Goal: Task Accomplishment & Management: Manage account settings

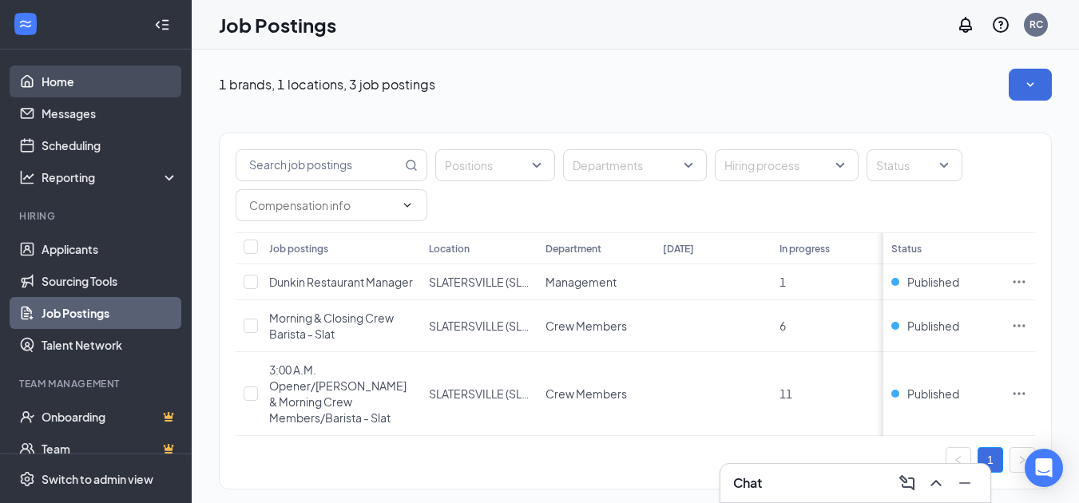
click at [95, 89] on link "Home" at bounding box center [110, 82] width 137 height 32
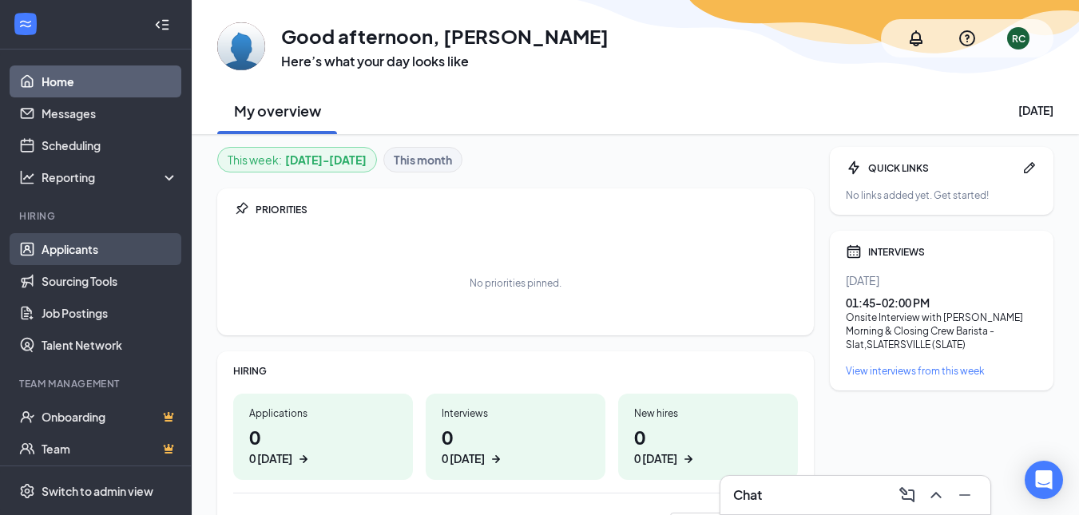
click at [89, 249] on link "Applicants" at bounding box center [110, 249] width 137 height 32
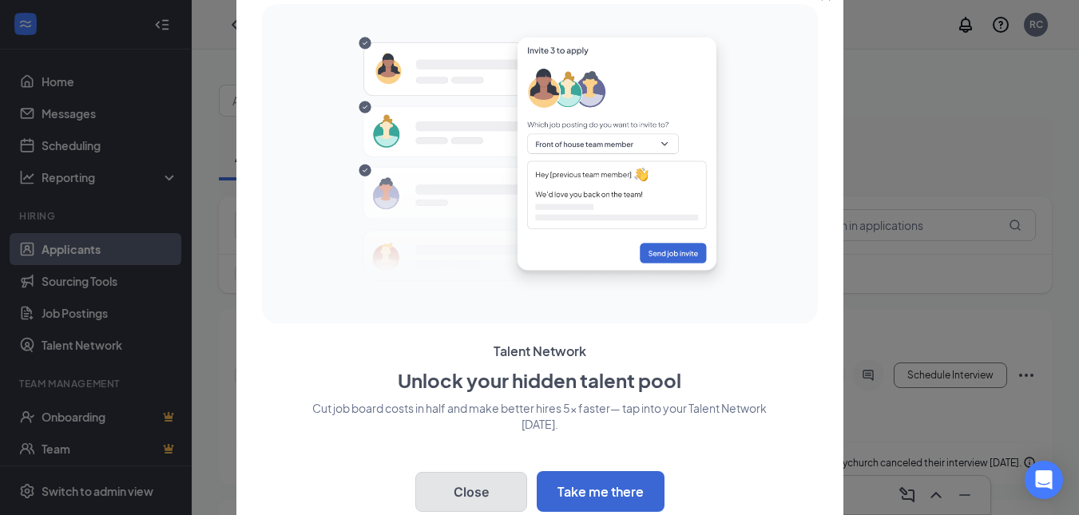
click at [474, 493] on button "Close" at bounding box center [471, 492] width 112 height 40
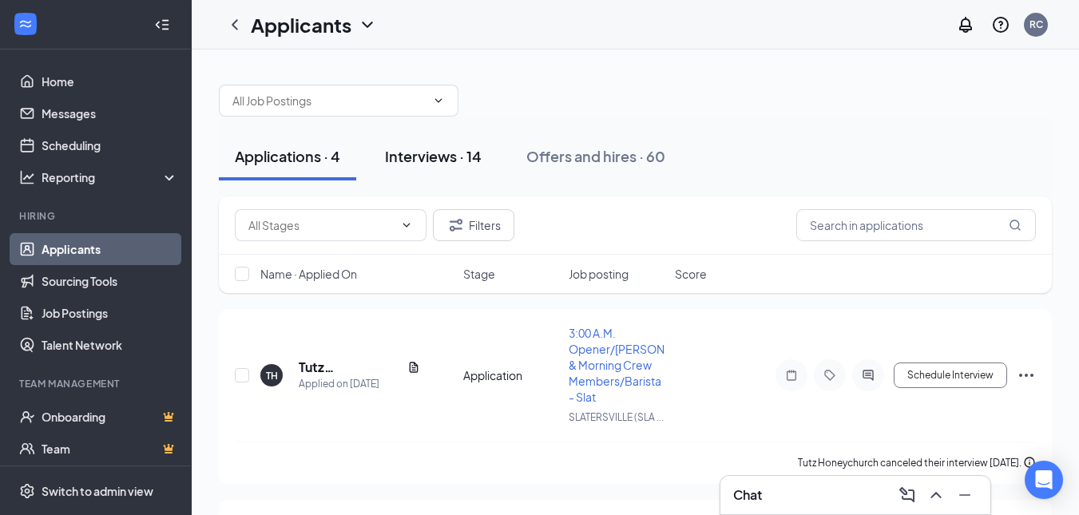
click at [418, 170] on button "Interviews · 14" at bounding box center [433, 157] width 129 height 48
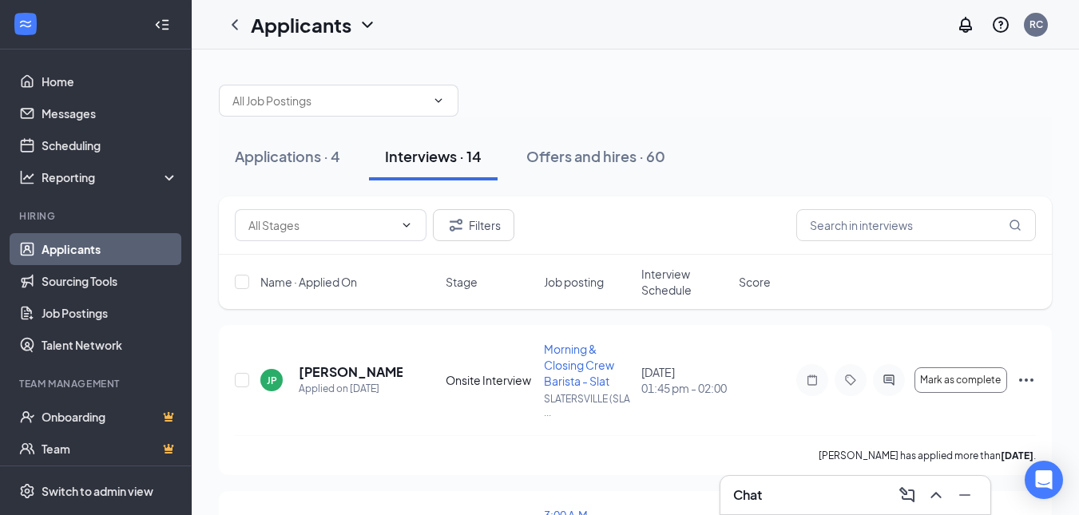
click at [667, 270] on span "Interview Schedule" at bounding box center [685, 282] width 88 height 32
click at [667, 270] on span "Interview Schedule" at bounding box center [675, 282] width 69 height 32
click at [1032, 381] on icon "Ellipses" at bounding box center [1026, 380] width 14 height 3
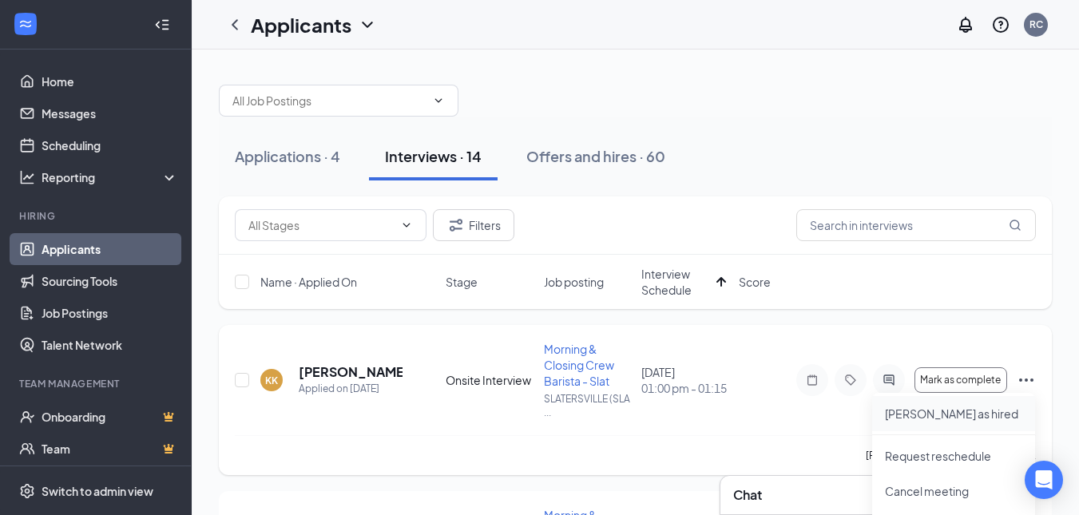
click at [950, 427] on li "[PERSON_NAME] as hired" at bounding box center [953, 413] width 163 height 35
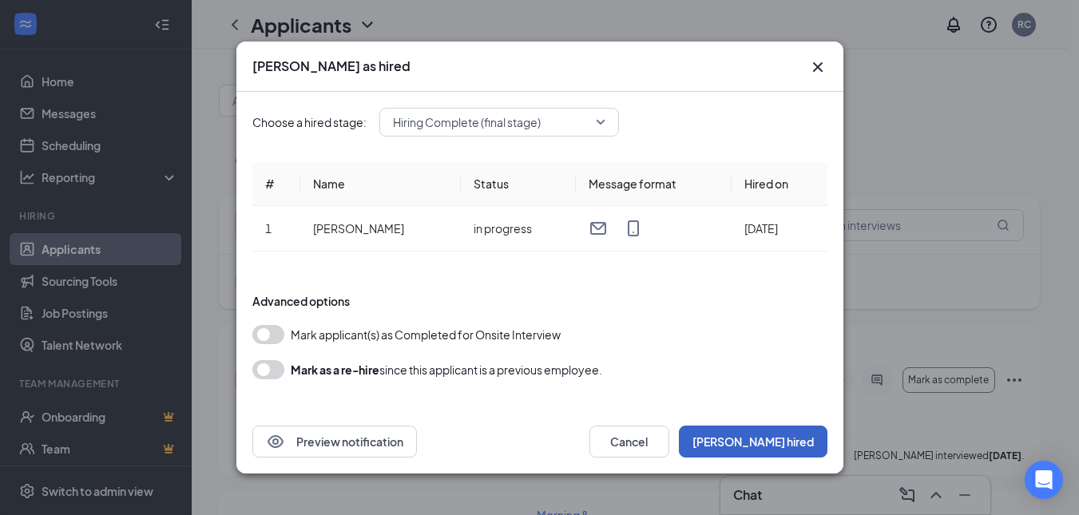
click at [789, 439] on button "[PERSON_NAME] hired" at bounding box center [753, 442] width 149 height 32
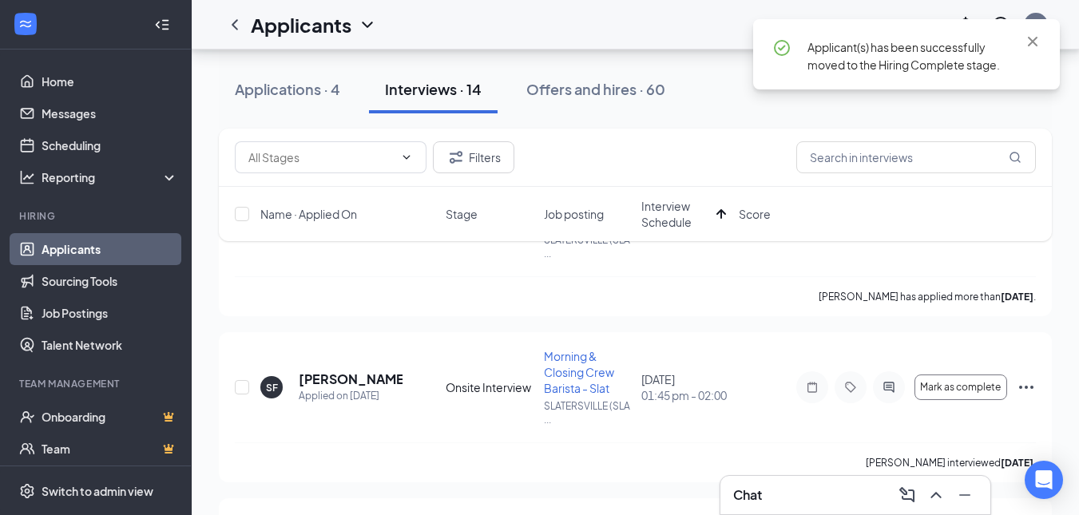
scroll to position [160, 0]
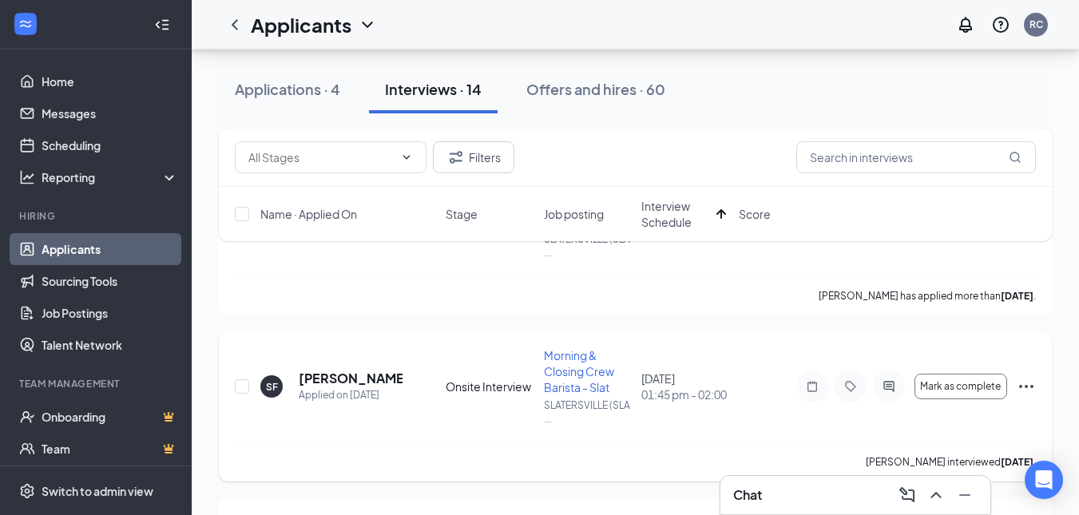
click at [1030, 385] on icon "Ellipses" at bounding box center [1026, 386] width 19 height 19
click at [929, 419] on p "[PERSON_NAME] as hired" at bounding box center [953, 420] width 137 height 16
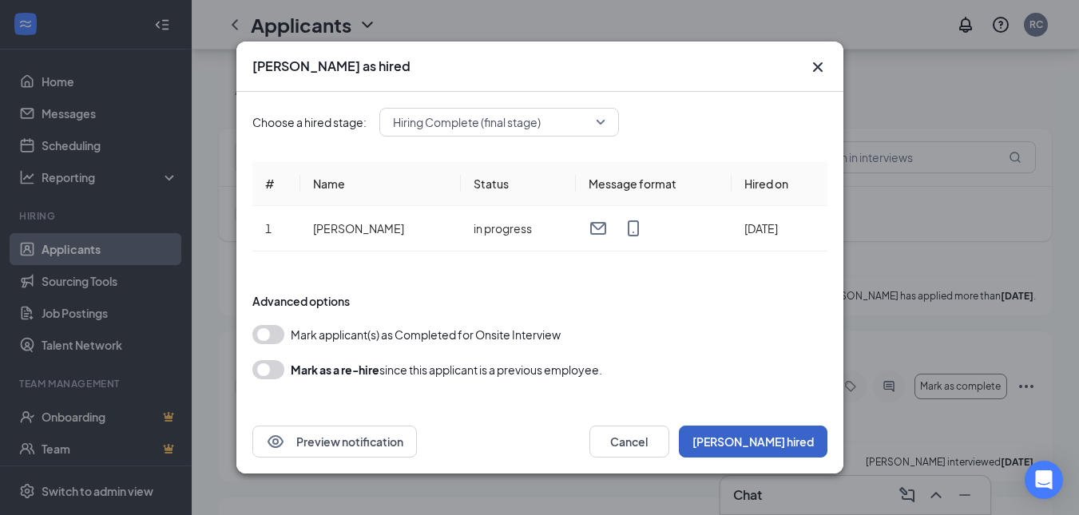
click at [780, 434] on button "[PERSON_NAME] hired" at bounding box center [753, 442] width 149 height 32
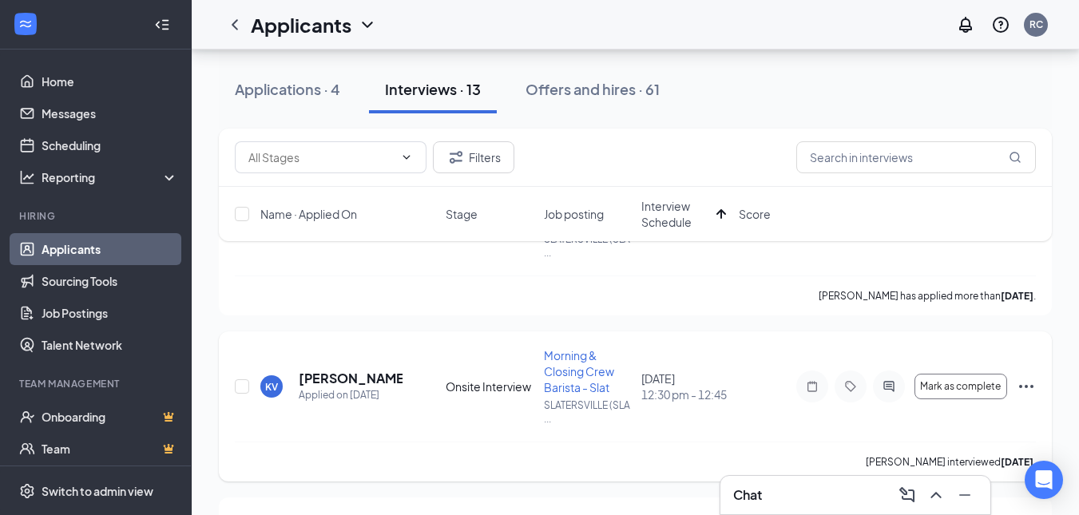
click at [1034, 387] on icon "Ellipses" at bounding box center [1026, 386] width 19 height 19
click at [941, 427] on p "[PERSON_NAME] as hired" at bounding box center [953, 420] width 137 height 16
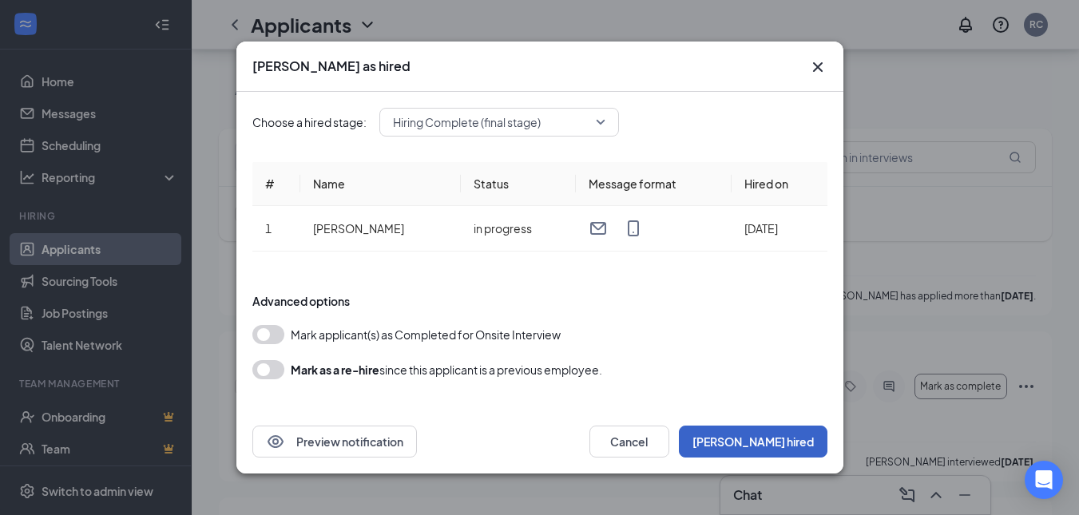
click at [760, 437] on button "[PERSON_NAME] hired" at bounding box center [753, 442] width 149 height 32
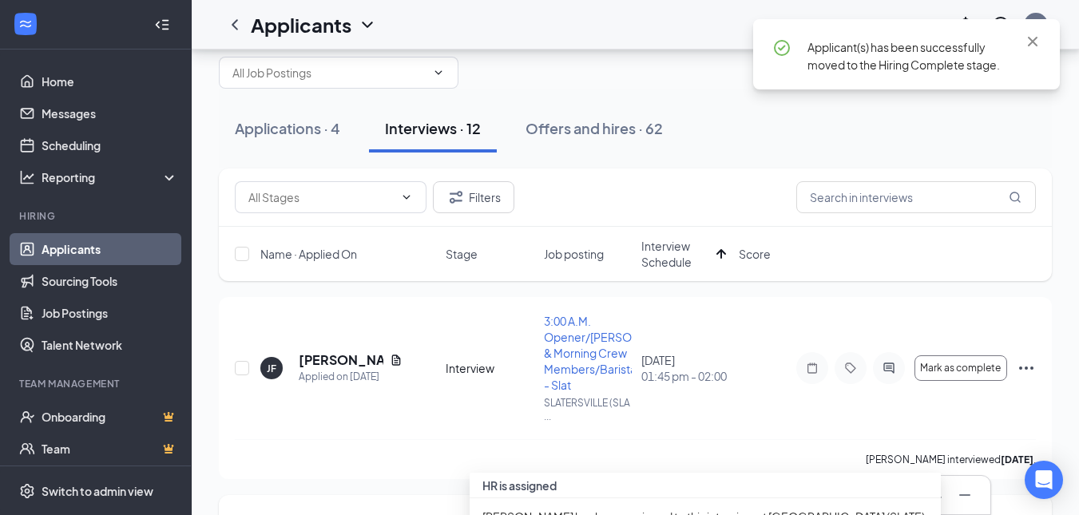
scroll to position [0, 0]
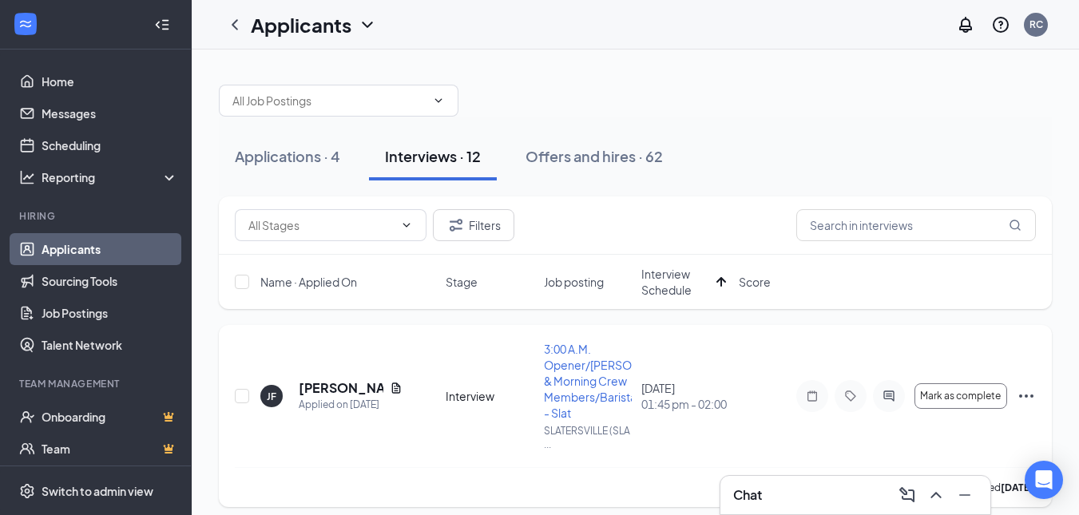
click at [1032, 395] on icon "Ellipses" at bounding box center [1026, 396] width 14 height 3
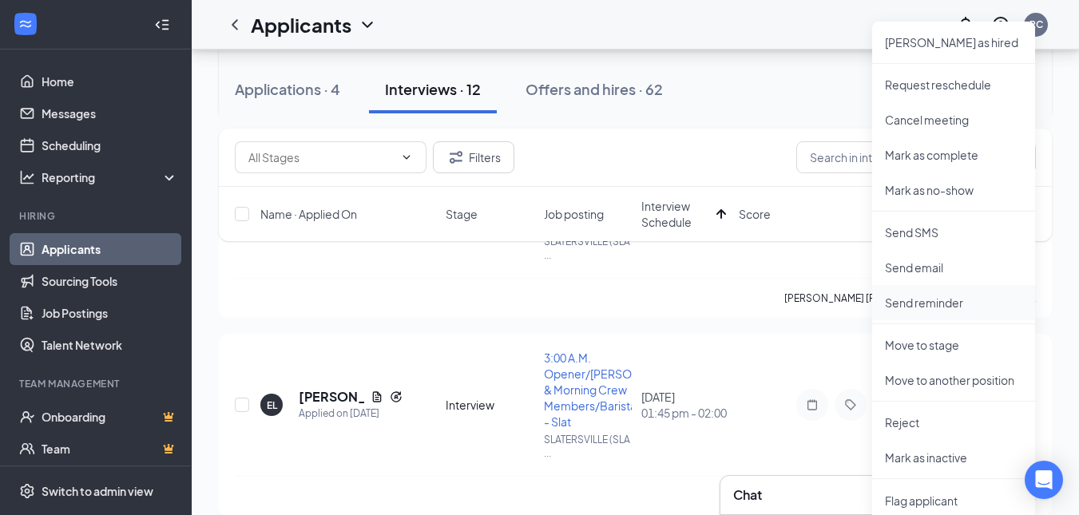
scroll to position [399, 0]
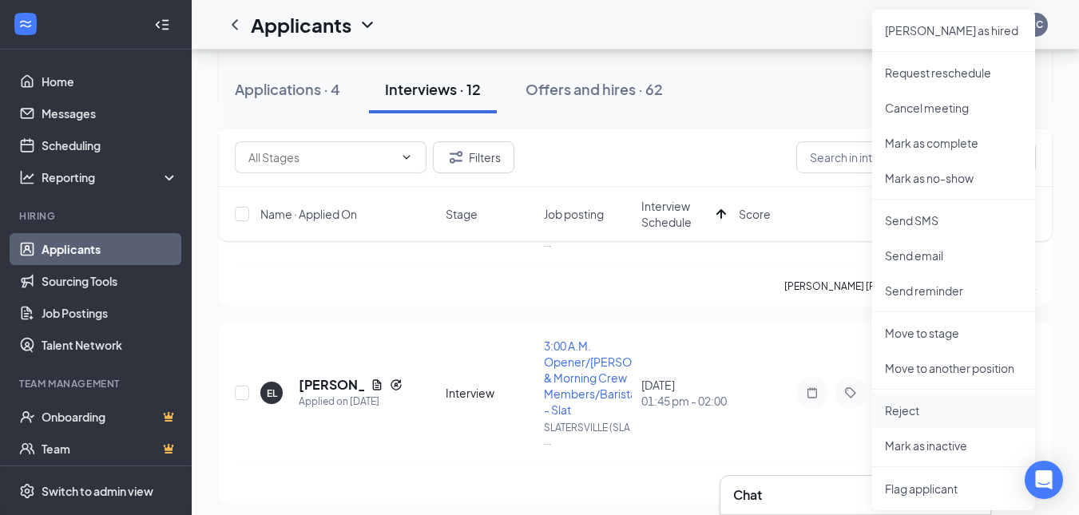
click at [931, 415] on p "Reject" at bounding box center [953, 411] width 137 height 16
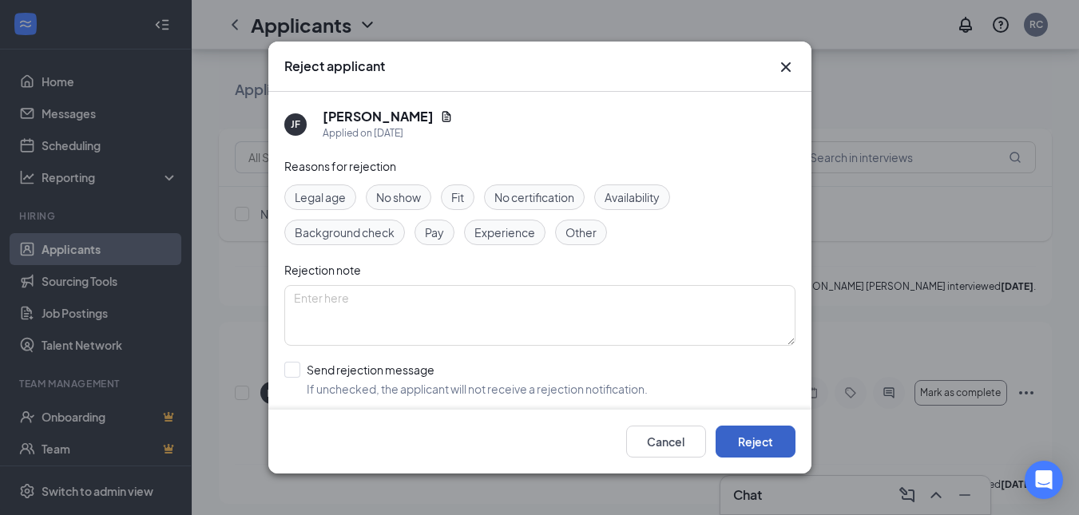
click at [755, 445] on button "Reject" at bounding box center [756, 442] width 80 height 32
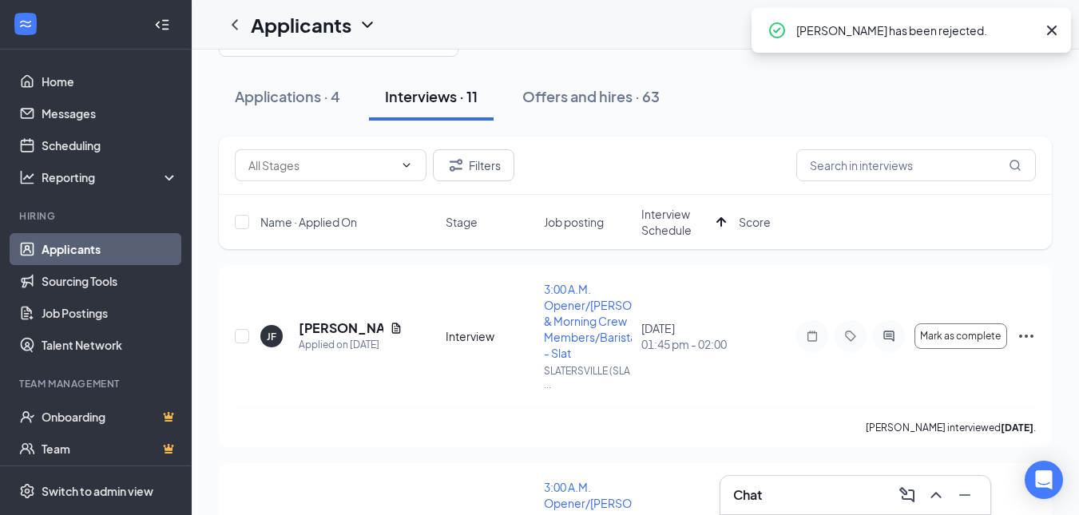
scroll to position [0, 0]
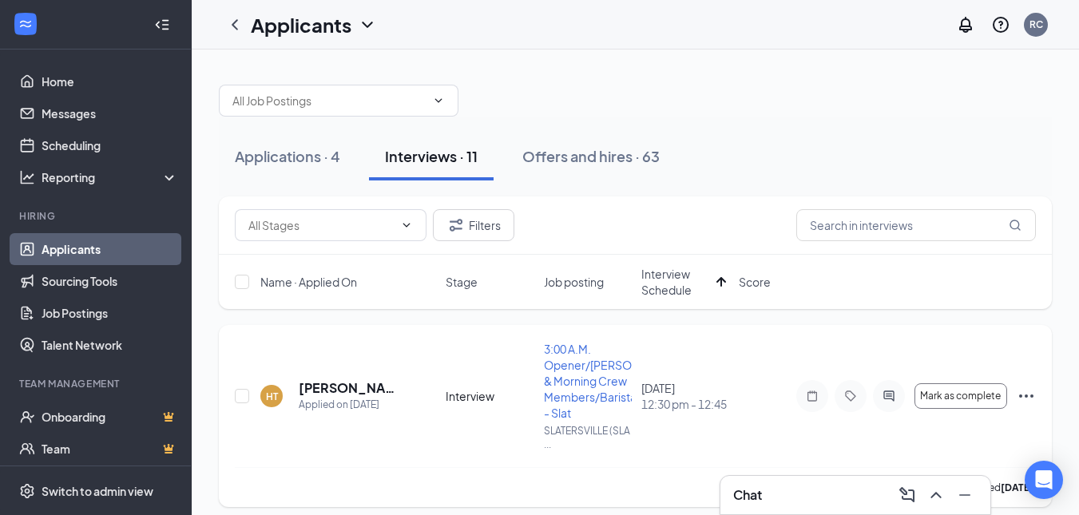
click at [1029, 397] on icon "Ellipses" at bounding box center [1026, 396] width 19 height 19
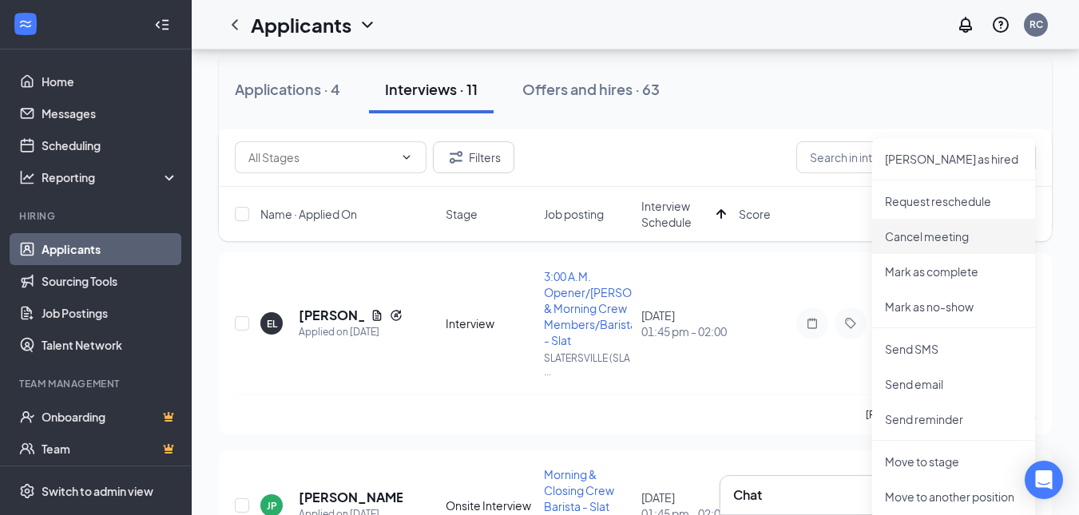
scroll to position [399, 0]
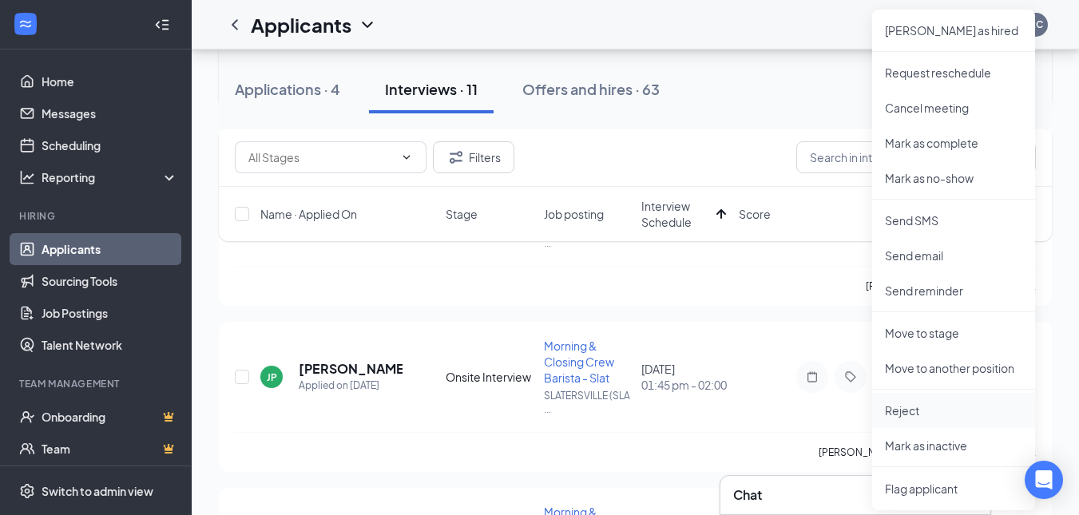
click at [922, 405] on p "Reject" at bounding box center [953, 411] width 137 height 16
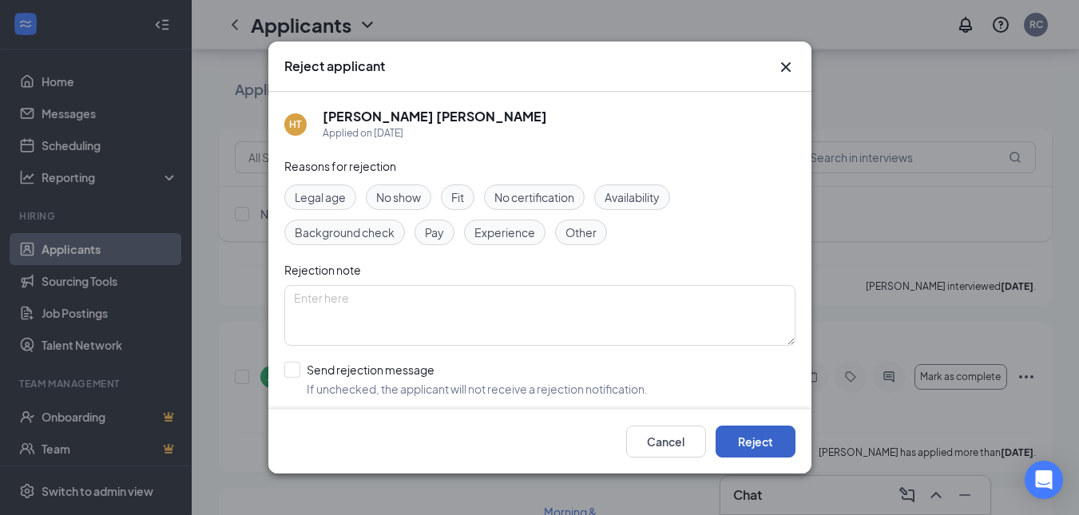
click at [752, 433] on button "Reject" at bounding box center [756, 442] width 80 height 32
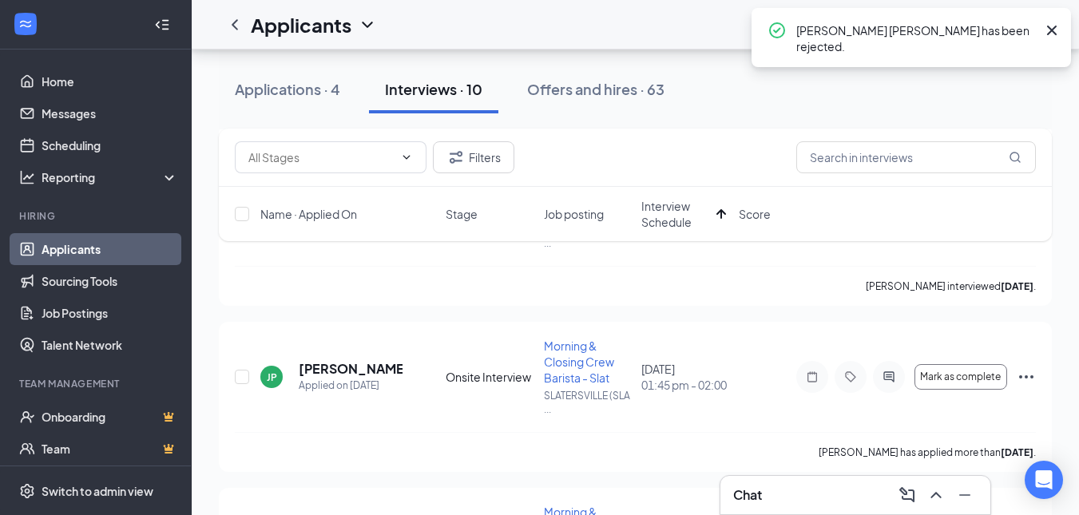
scroll to position [0, 0]
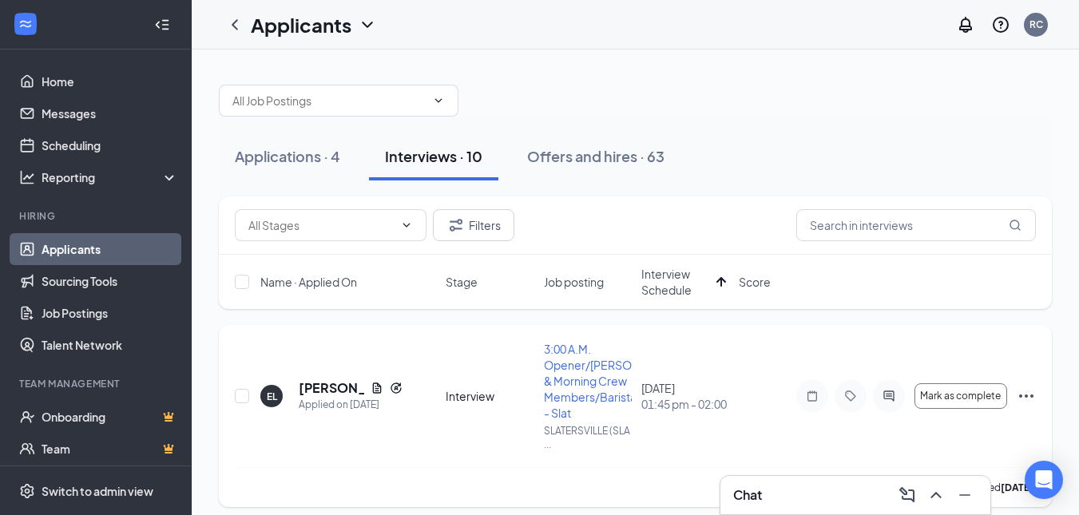
click at [1034, 398] on icon "Ellipses" at bounding box center [1026, 396] width 19 height 19
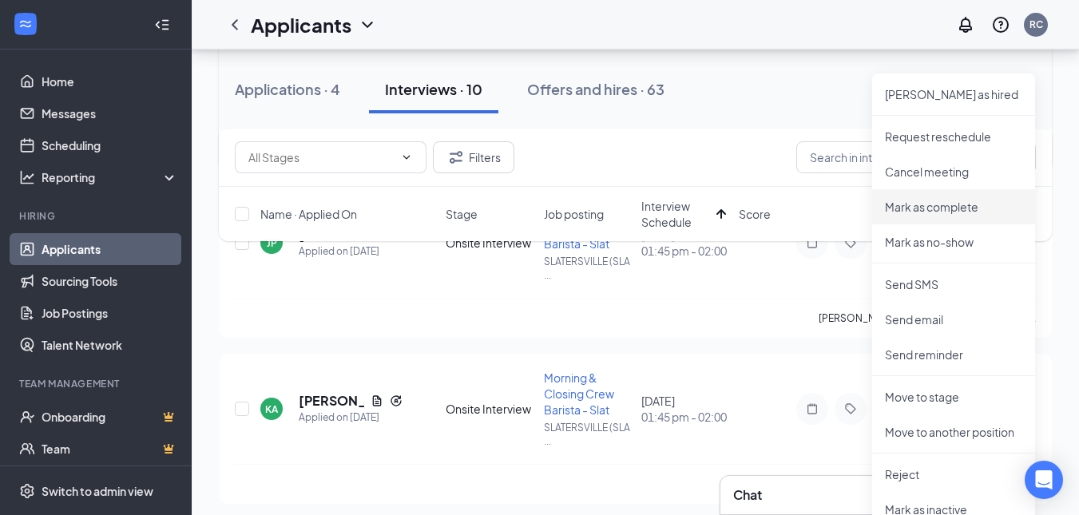
scroll to position [399, 0]
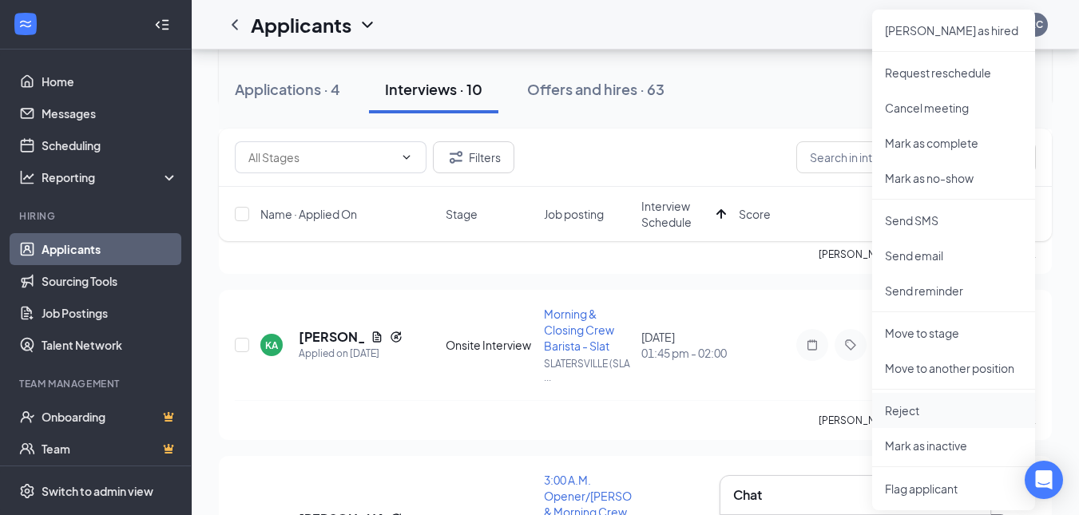
click at [953, 408] on p "Reject" at bounding box center [953, 411] width 137 height 16
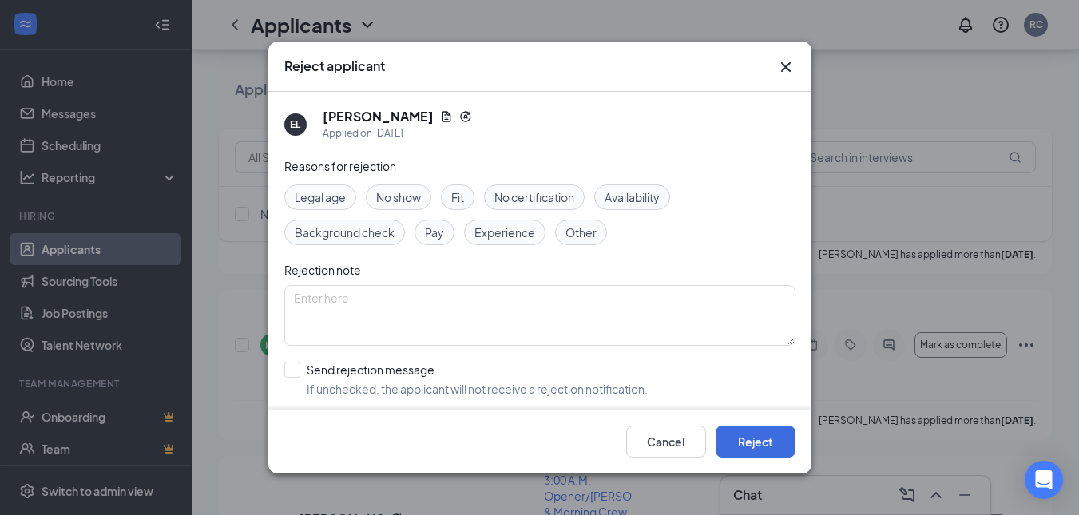
click at [410, 197] on span "No show" at bounding box center [398, 198] width 45 height 18
click at [741, 450] on button "Reject" at bounding box center [756, 442] width 80 height 32
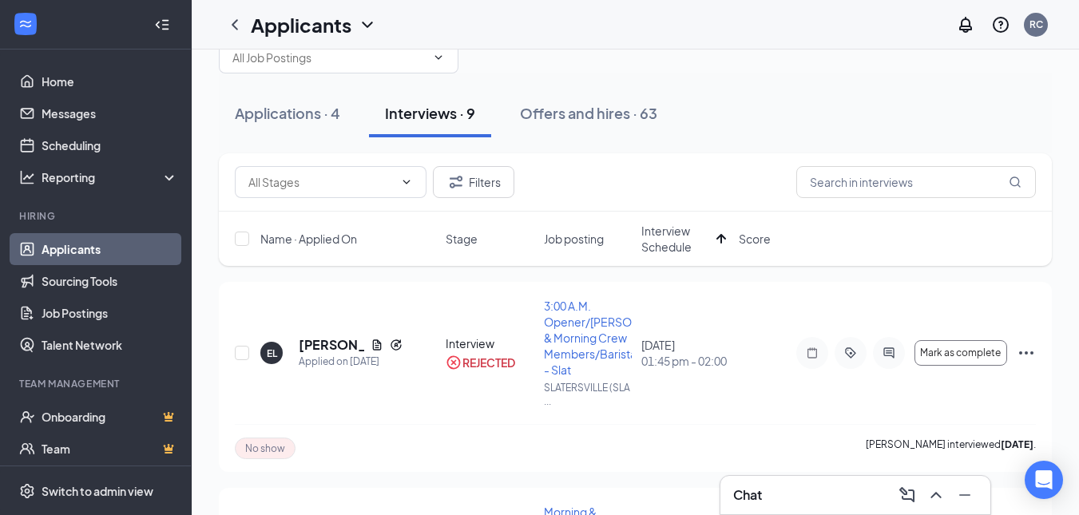
scroll to position [0, 0]
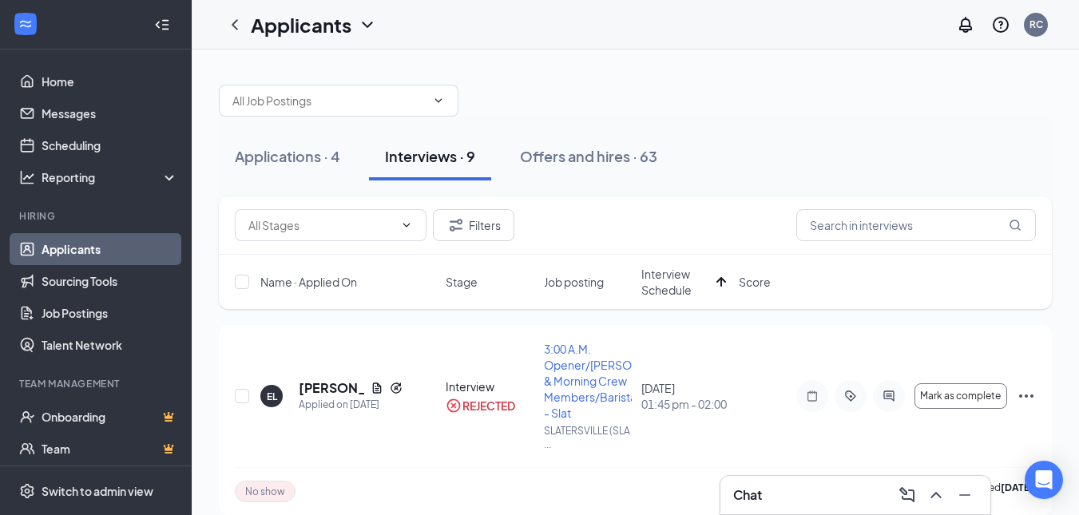
click at [685, 288] on span "Interview Schedule" at bounding box center [675, 282] width 69 height 32
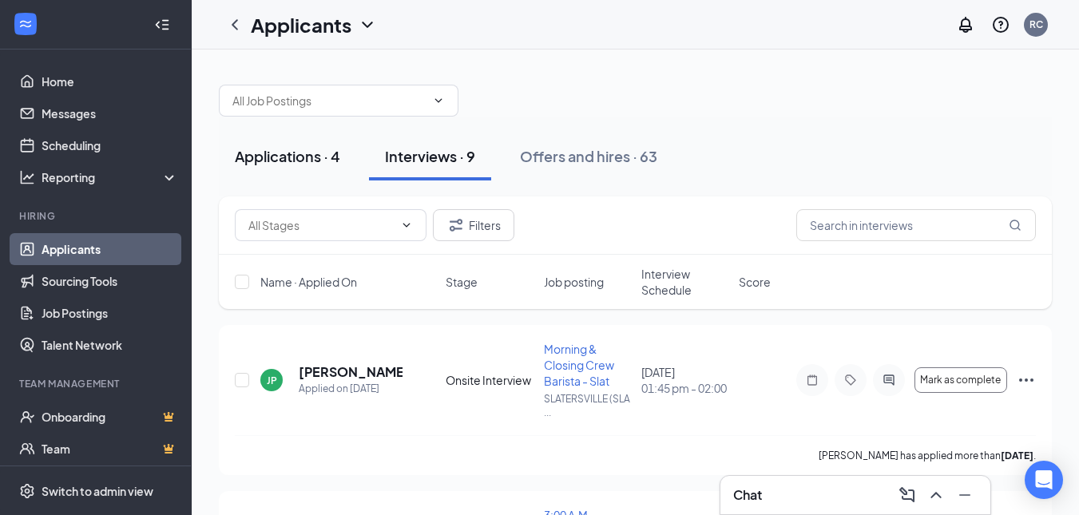
click at [305, 152] on div "Applications · 4" at bounding box center [287, 156] width 105 height 20
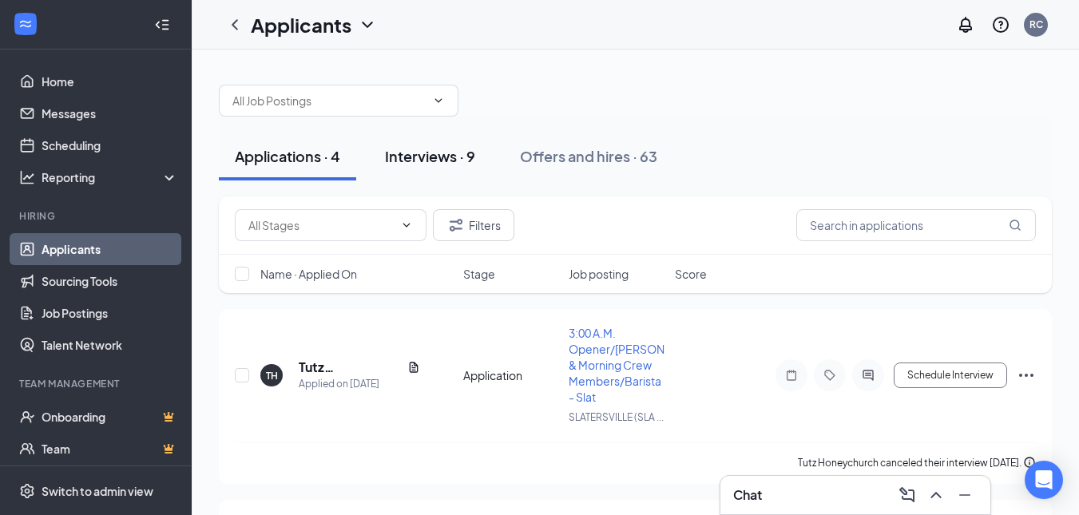
click at [448, 158] on div "Interviews · 9" at bounding box center [430, 156] width 90 height 20
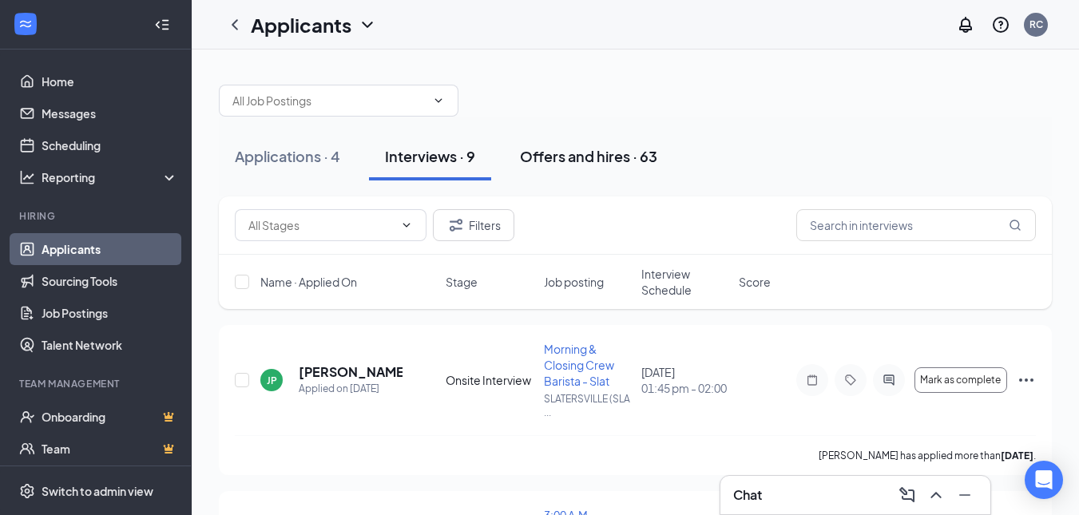
click at [564, 155] on div "Offers and hires · 63" at bounding box center [588, 156] width 137 height 20
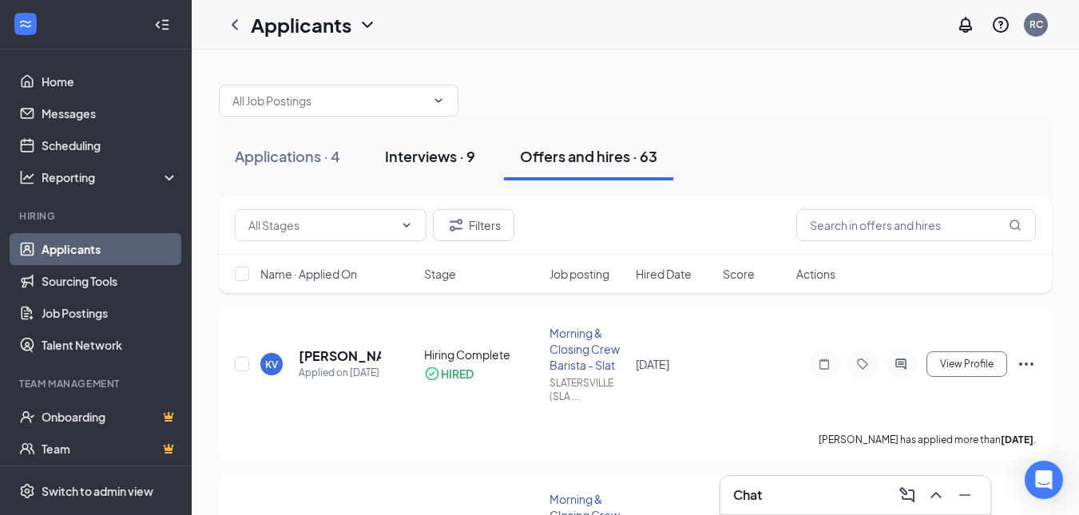
click at [431, 149] on div "Interviews · 9" at bounding box center [430, 156] width 90 height 20
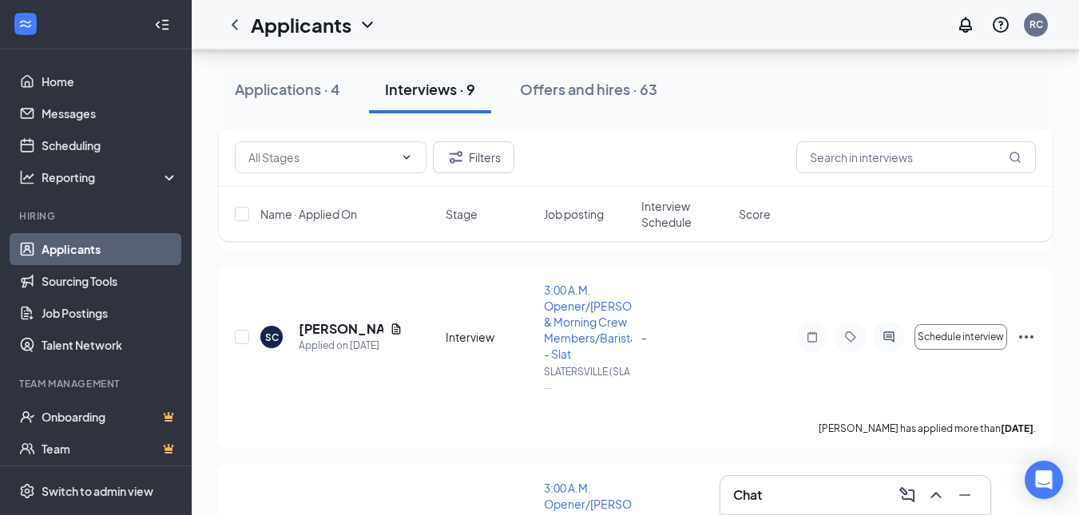
scroll to position [959, 0]
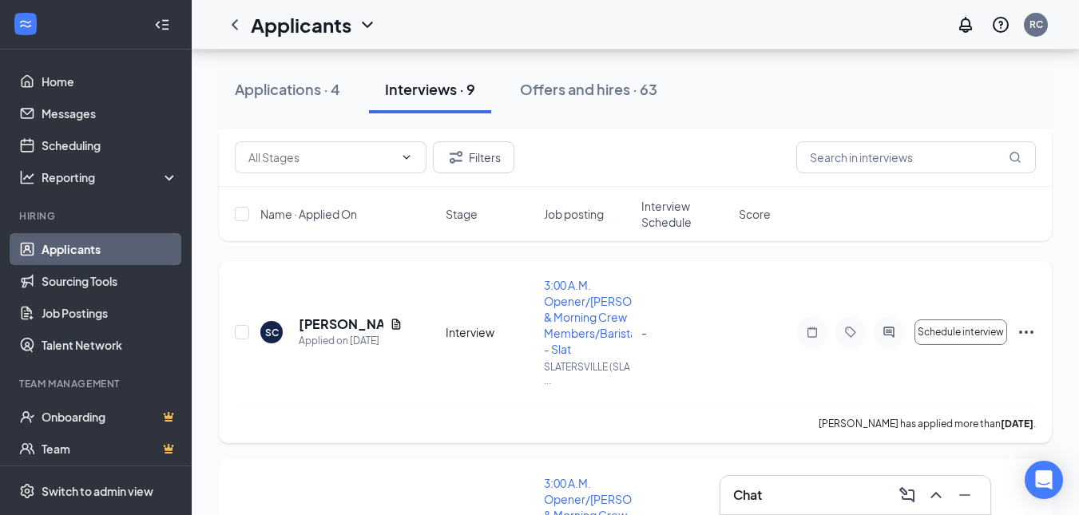
click at [1028, 339] on icon "Ellipses" at bounding box center [1026, 332] width 19 height 19
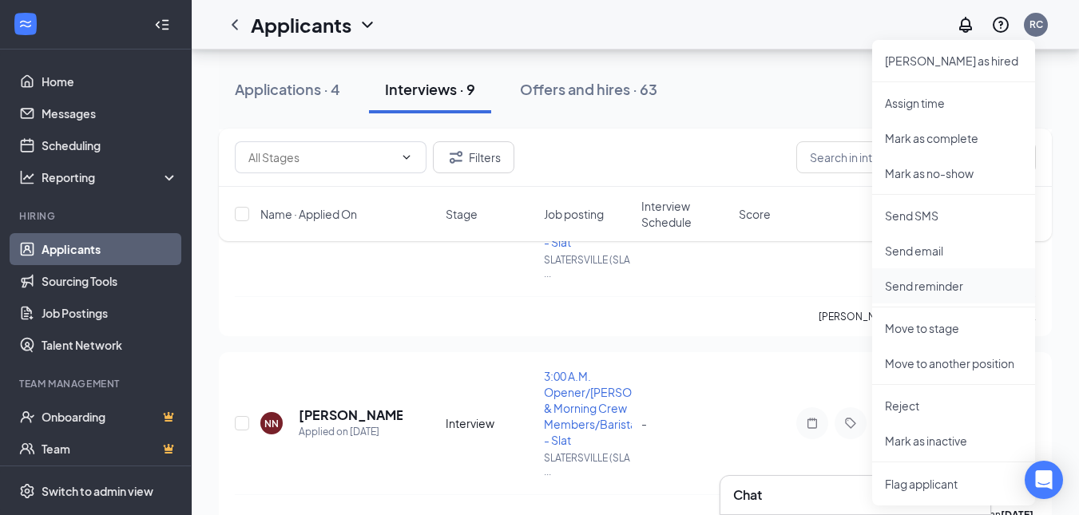
scroll to position [1278, 0]
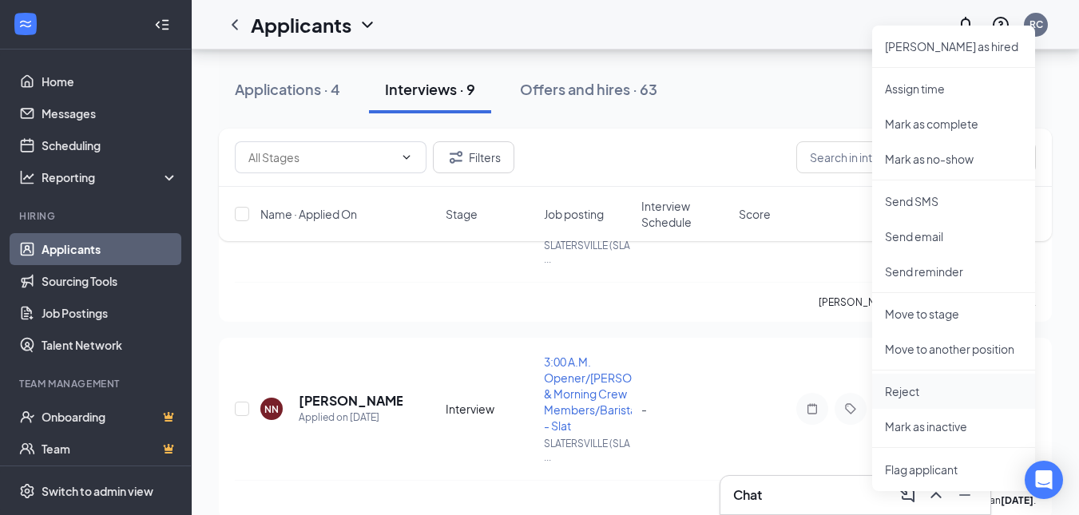
click at [920, 396] on p "Reject" at bounding box center [953, 391] width 137 height 16
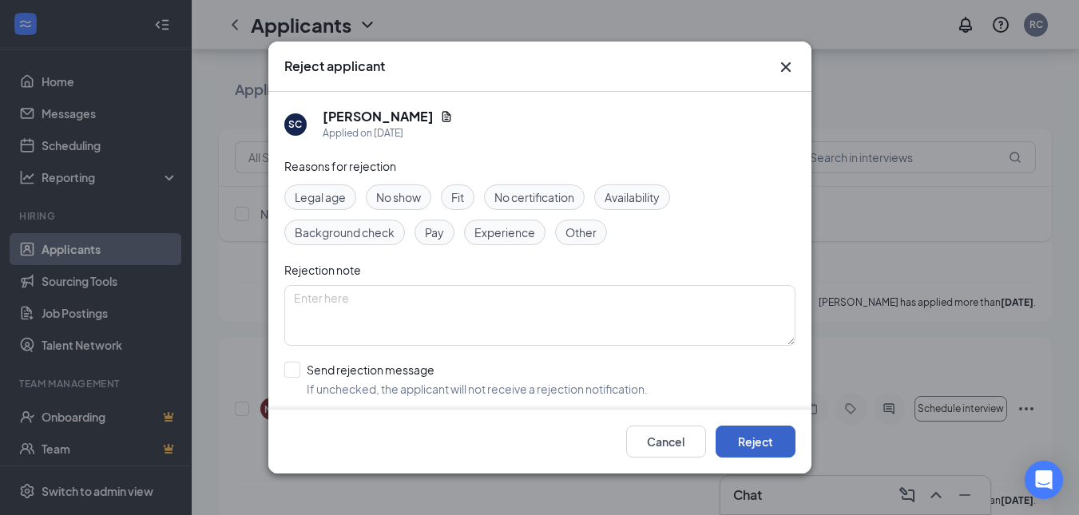
click at [773, 442] on button "Reject" at bounding box center [756, 442] width 80 height 32
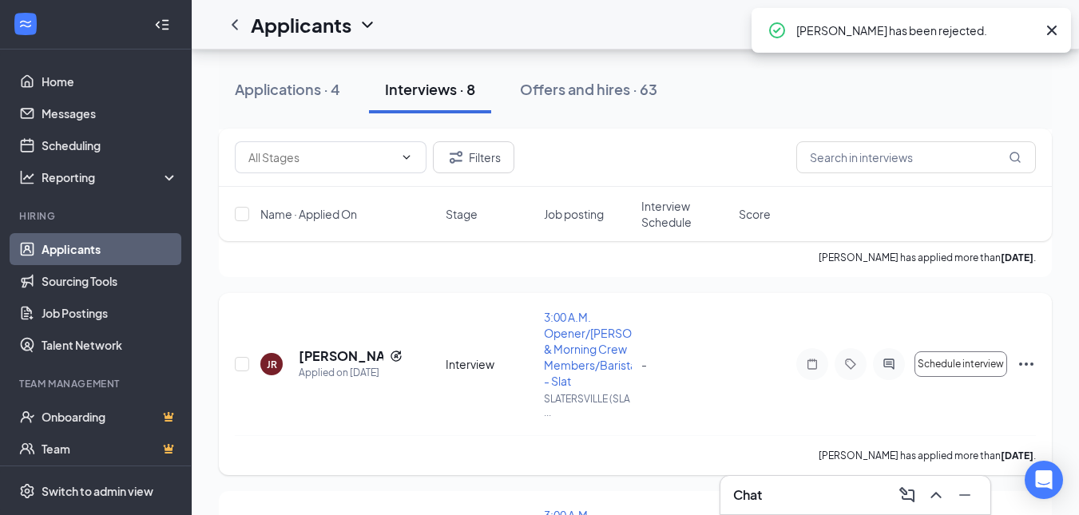
scroll to position [1118, 0]
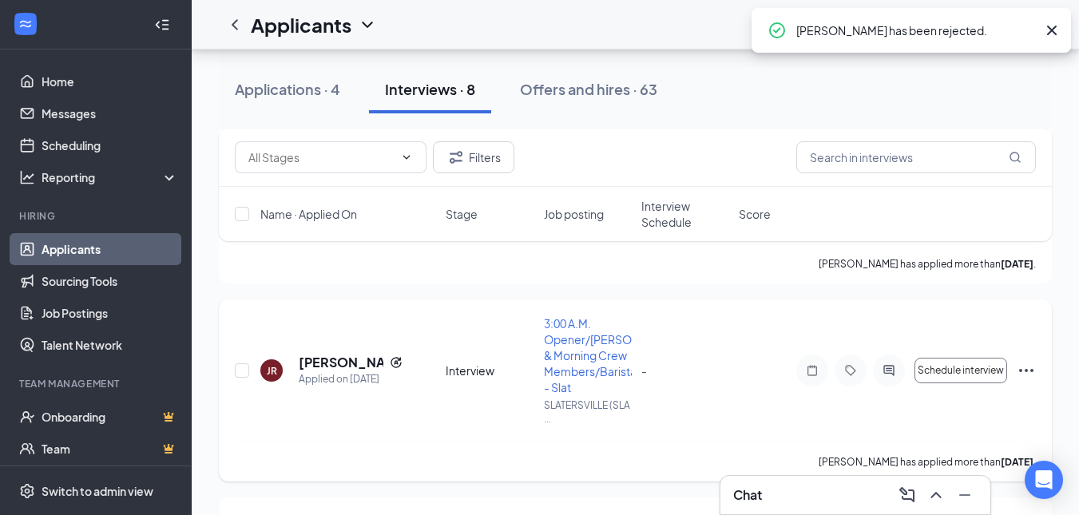
click at [1034, 372] on icon "Ellipses" at bounding box center [1026, 370] width 19 height 19
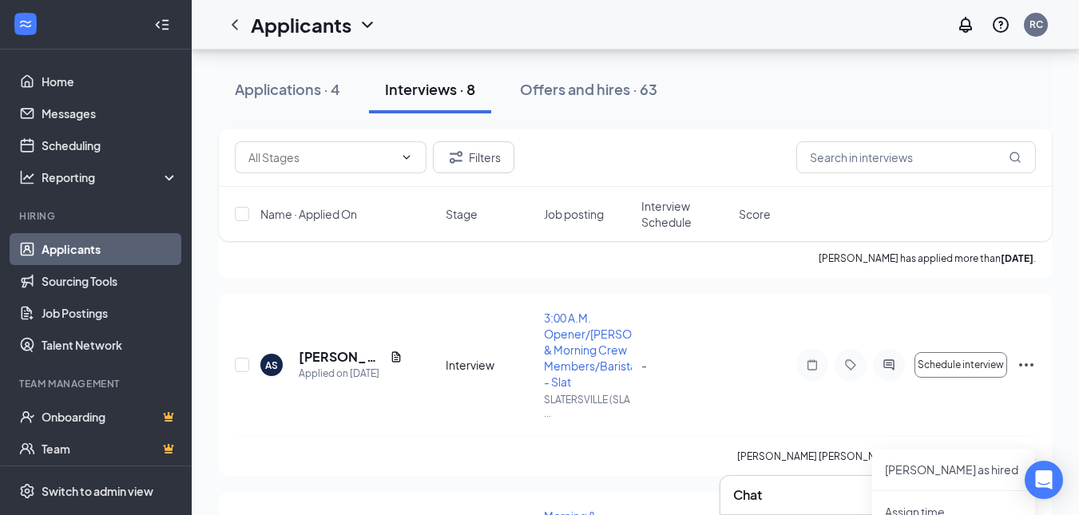
scroll to position [559, 0]
click at [903, 474] on p "[PERSON_NAME] as hired" at bounding box center [953, 472] width 137 height 16
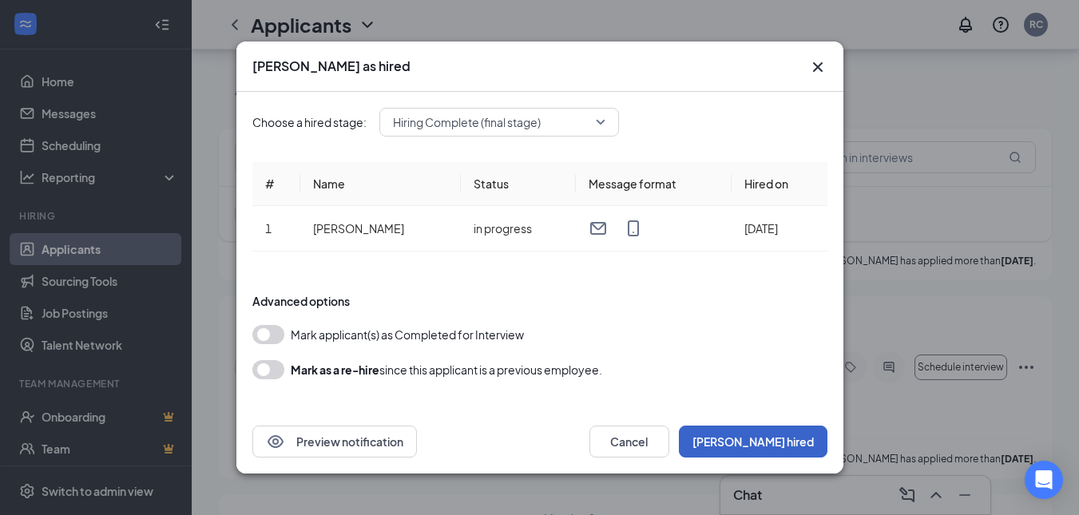
click at [780, 447] on button "[PERSON_NAME] hired" at bounding box center [753, 442] width 149 height 32
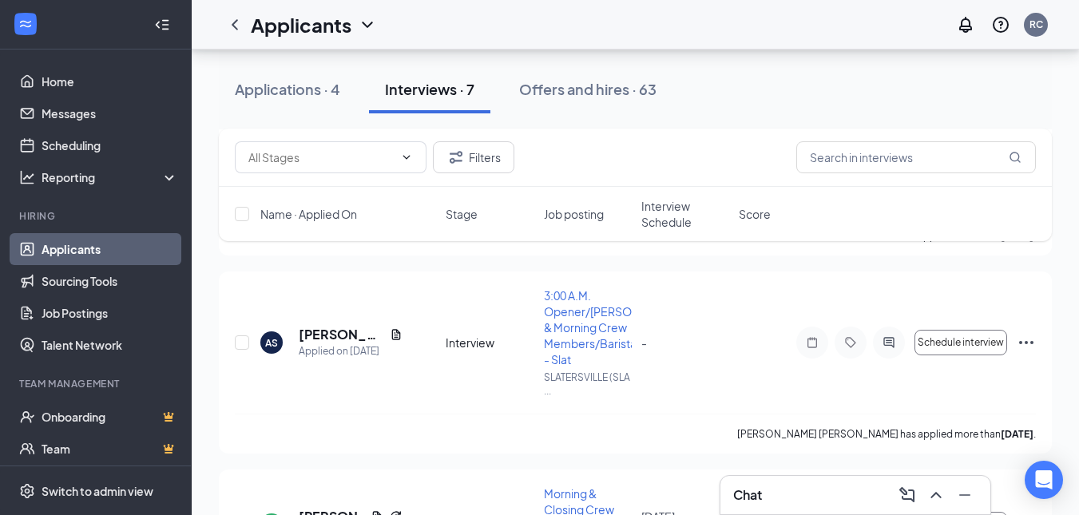
scroll to position [639, 0]
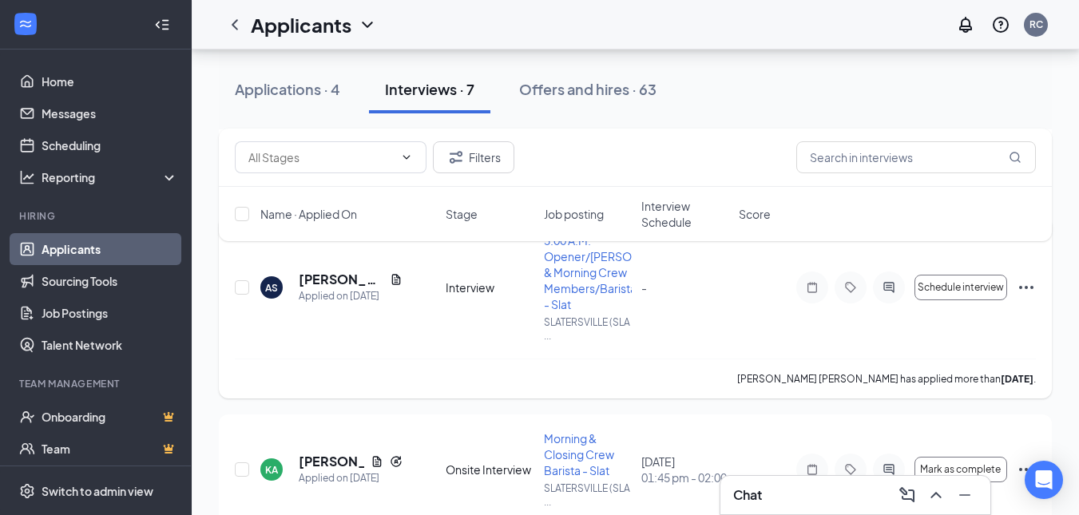
click at [1026, 285] on icon "Ellipses" at bounding box center [1026, 287] width 19 height 19
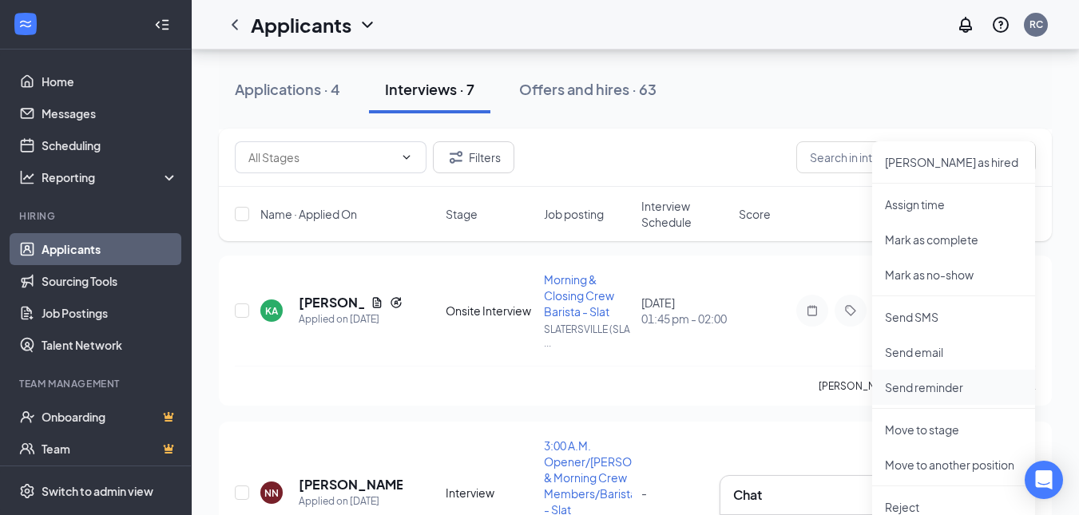
scroll to position [799, 0]
click at [918, 500] on p "Reject" at bounding box center [953, 506] width 137 height 16
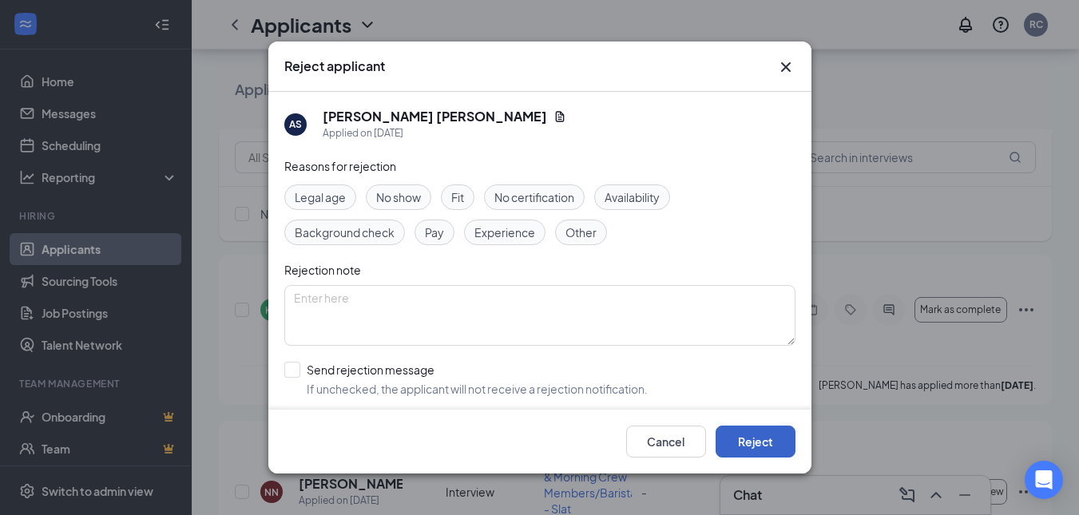
click at [771, 435] on button "Reject" at bounding box center [756, 442] width 80 height 32
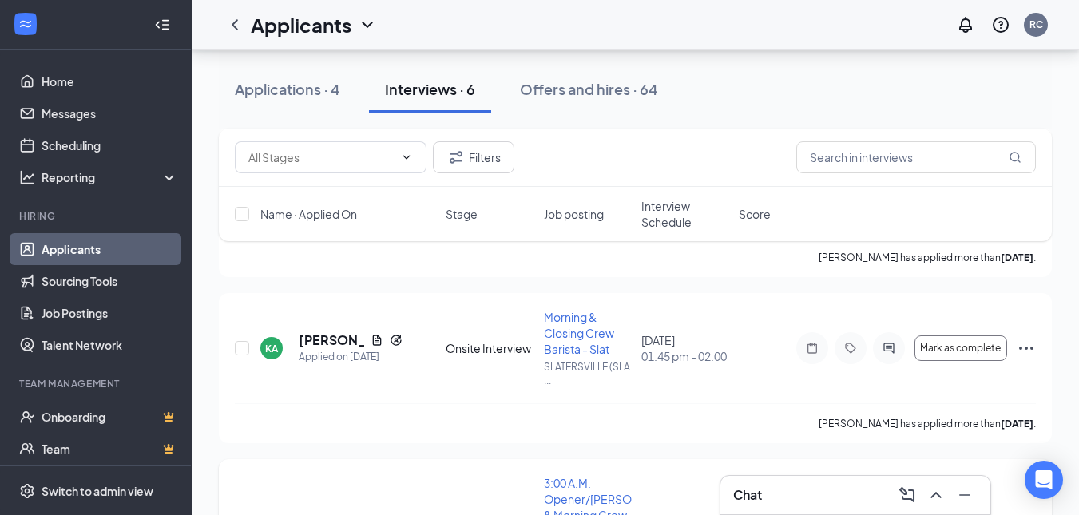
scroll to position [708, 0]
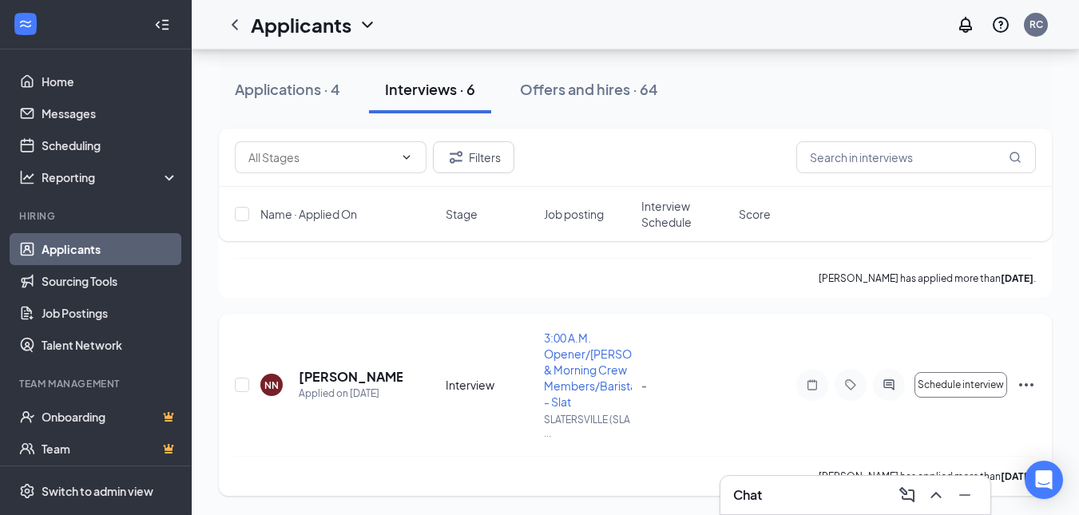
click at [1032, 385] on icon "Ellipses" at bounding box center [1026, 384] width 14 height 3
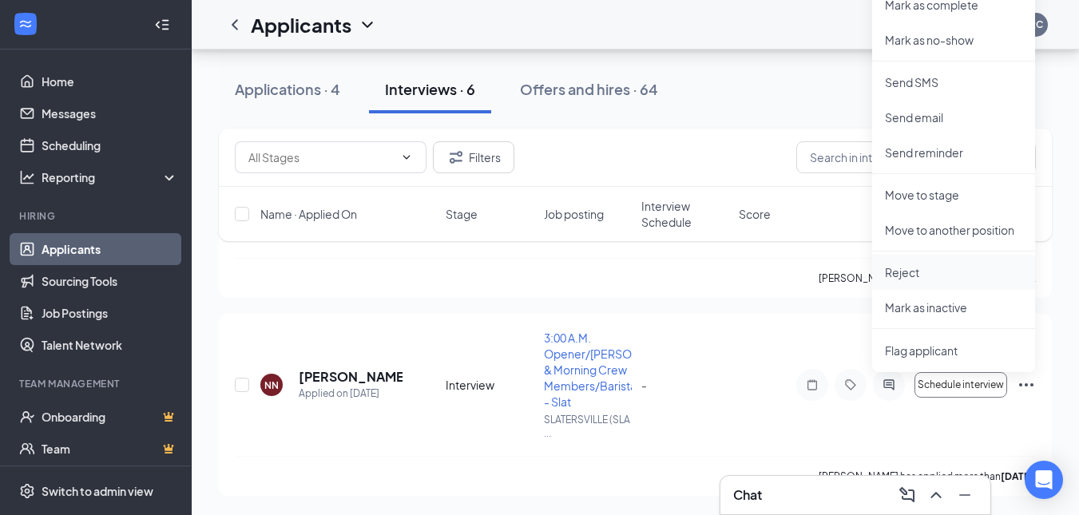
click at [939, 271] on p "Reject" at bounding box center [953, 272] width 137 height 16
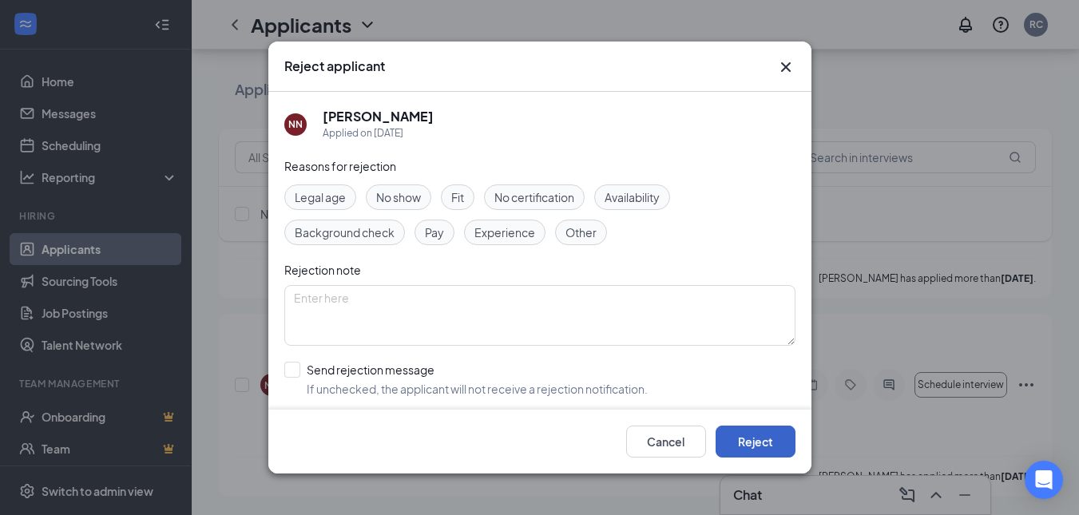
click at [758, 445] on button "Reject" at bounding box center [756, 442] width 80 height 32
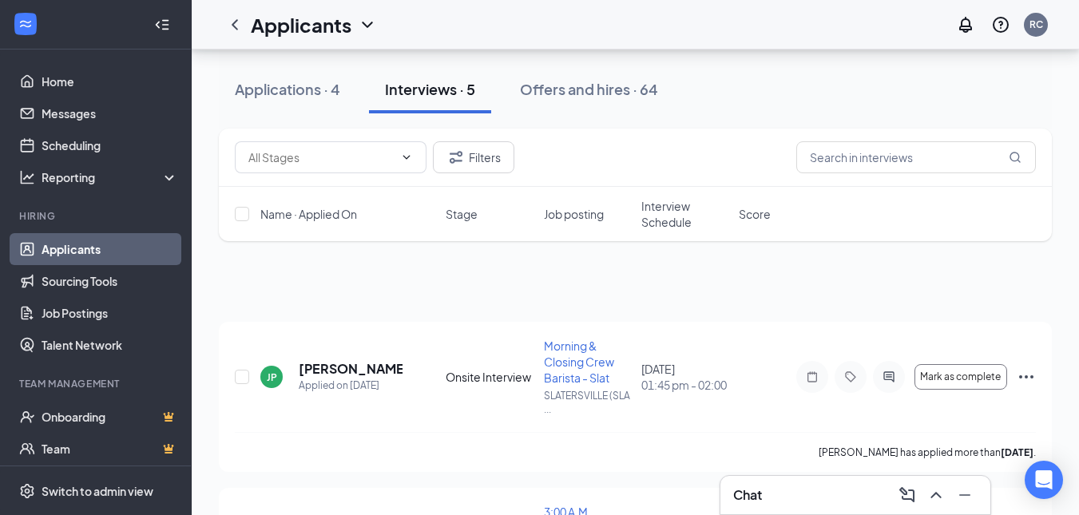
scroll to position [0, 0]
